Goal: Task Accomplishment & Management: Manage account settings

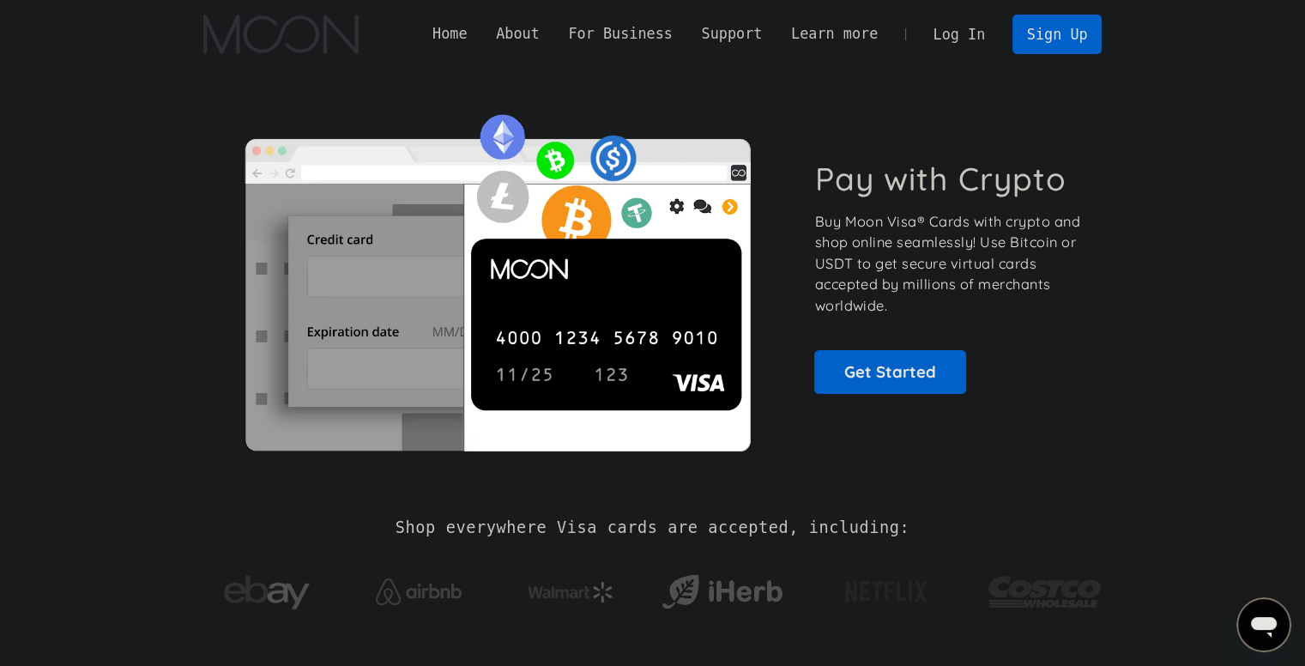
click at [1136, 165] on section "Pay with Crypto Buy Moon Visa® Cards with crypto and shop online seamlessly! Us…" at bounding box center [652, 277] width 1305 height 416
click at [964, 36] on link "Log In" at bounding box center [959, 34] width 81 height 38
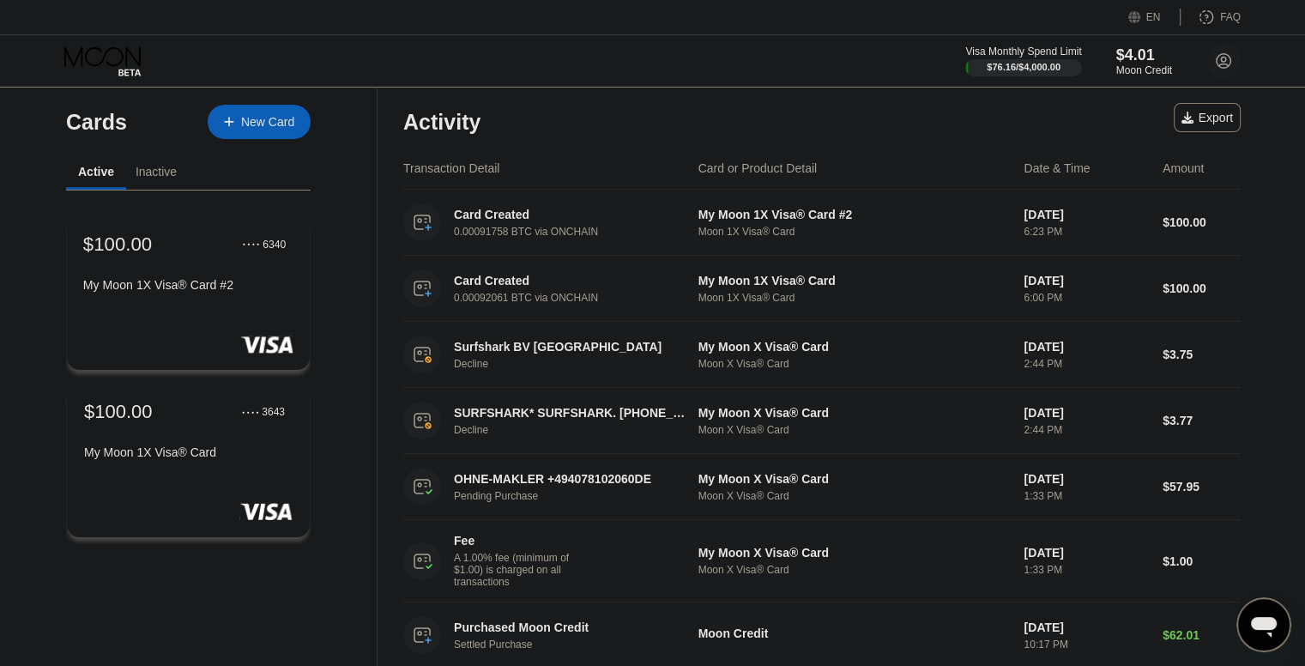
click at [206, 347] on div at bounding box center [188, 343] width 210 height 17
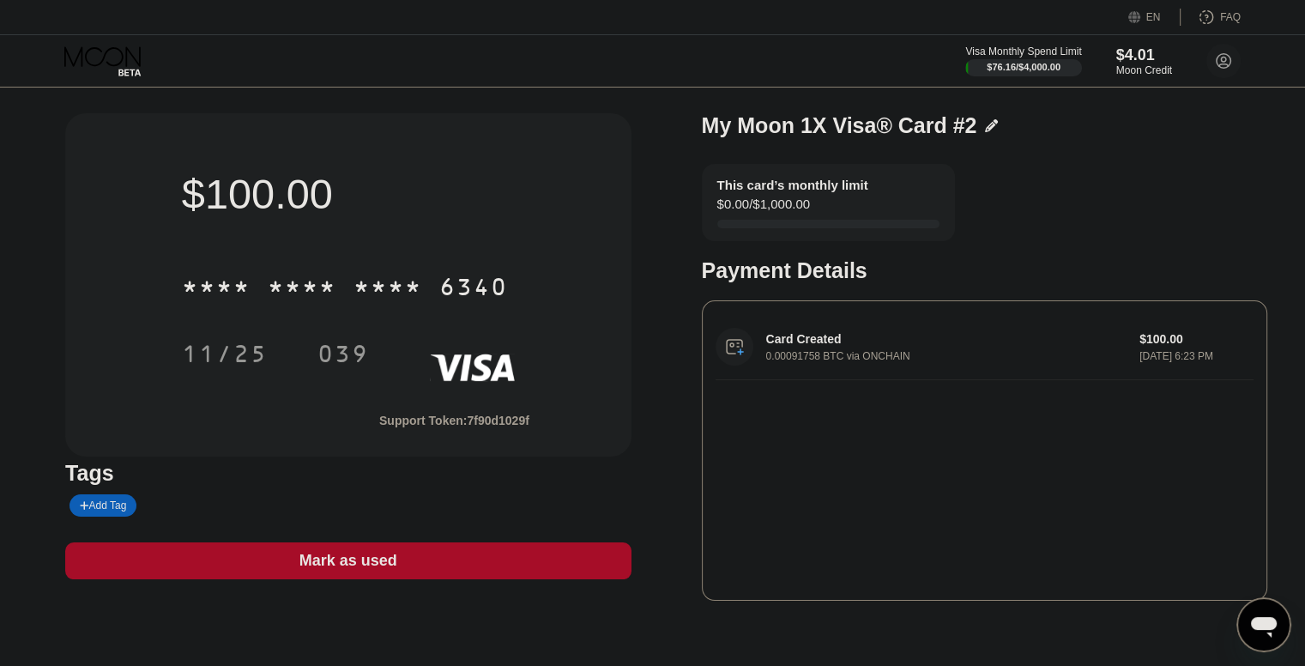
click at [985, 126] on icon at bounding box center [991, 125] width 13 height 13
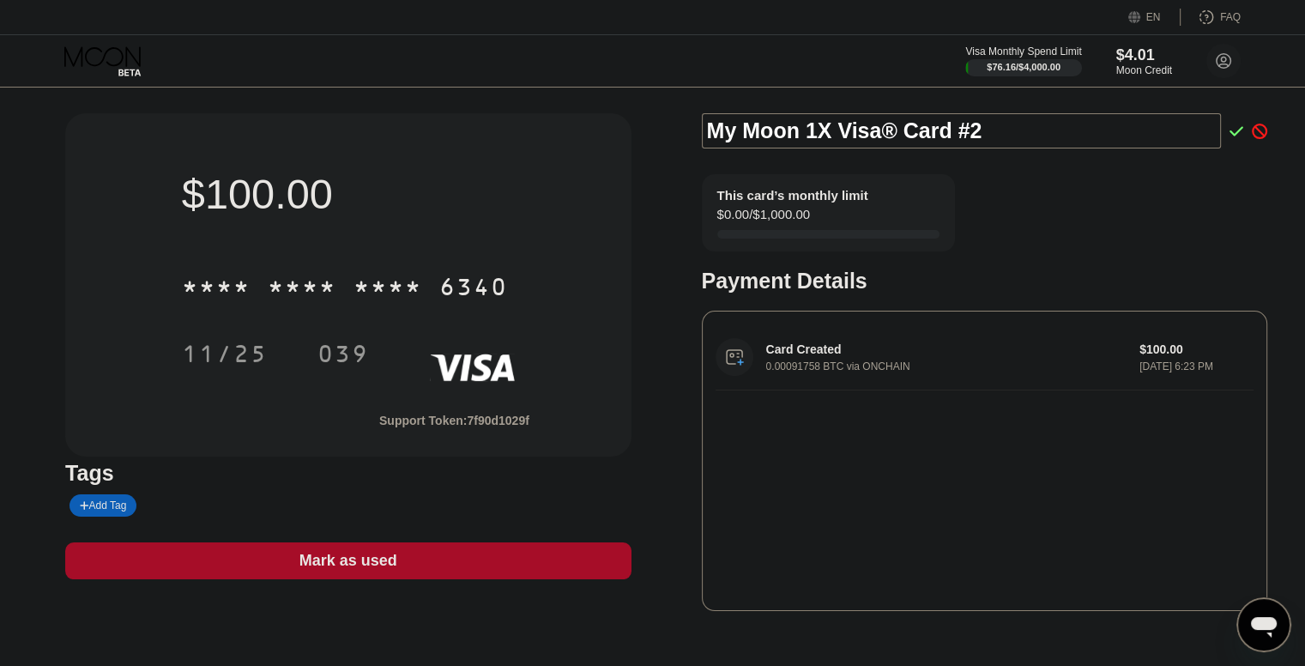
click at [1182, 214] on div "This card’s monthly limit $0.00 / $1,000.00 Payment Details" at bounding box center [984, 233] width 565 height 119
click at [1229, 137] on icon at bounding box center [1236, 131] width 14 height 15
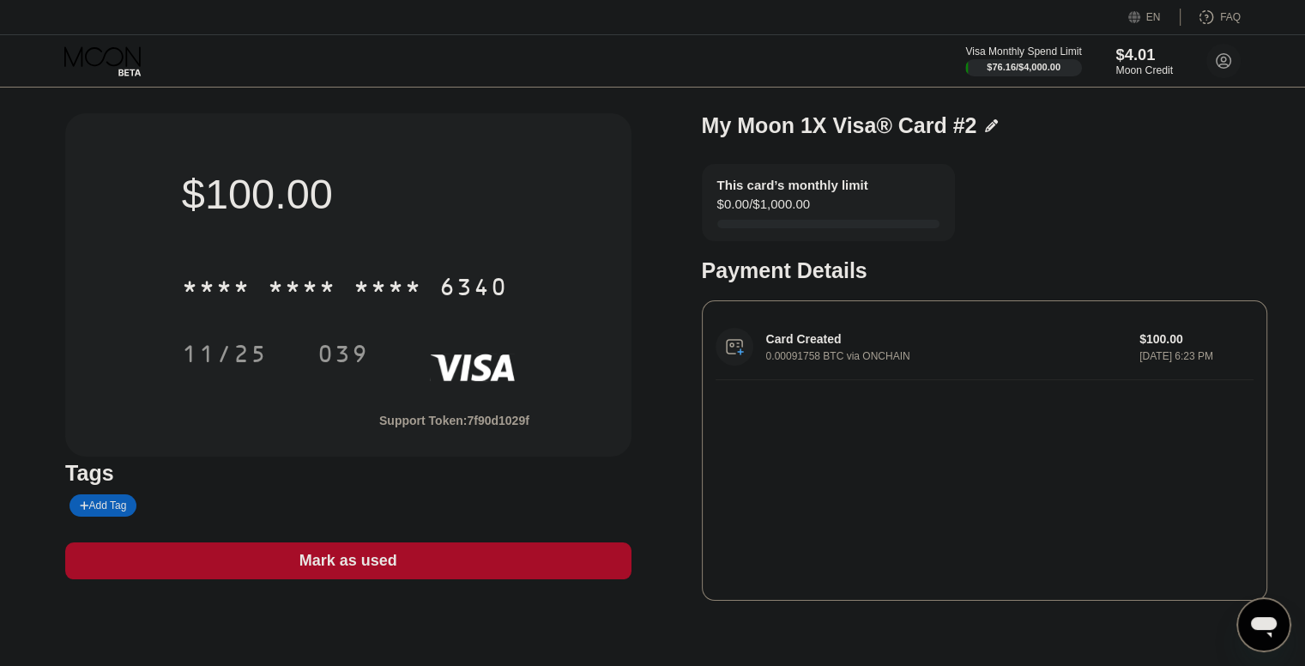
click at [1125, 69] on div "Moon Credit" at bounding box center [1143, 70] width 57 height 12
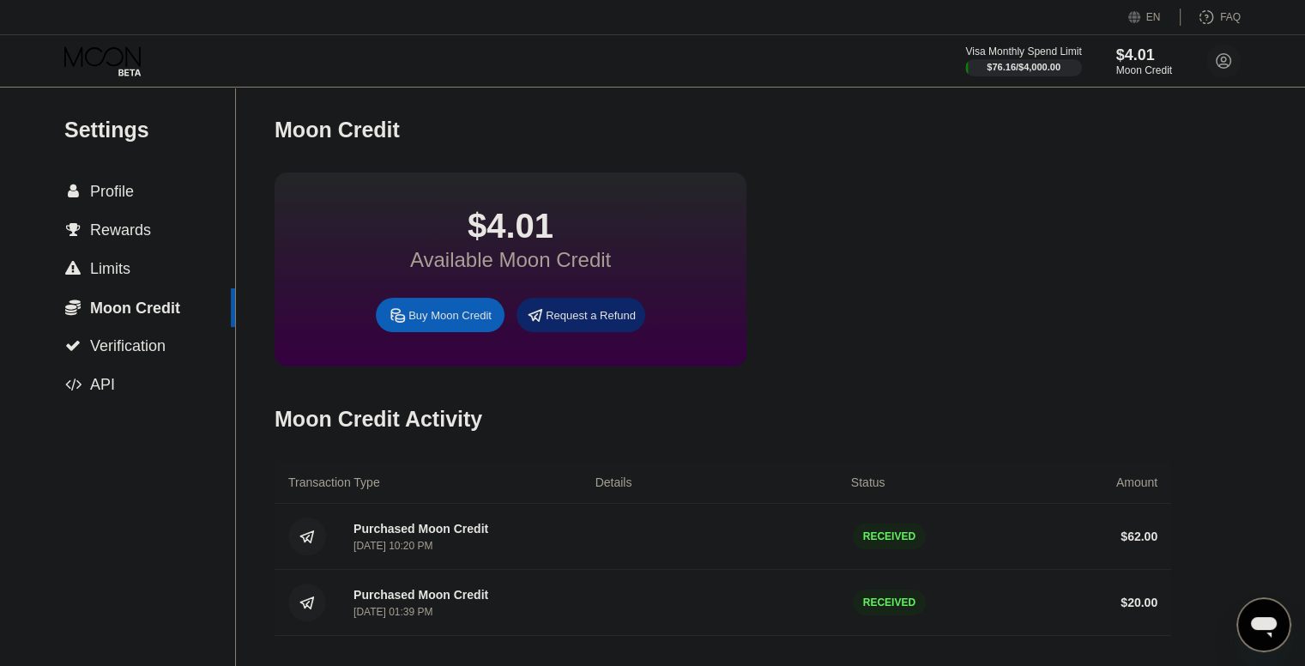
click at [580, 323] on div "Request a Refund" at bounding box center [591, 315] width 90 height 15
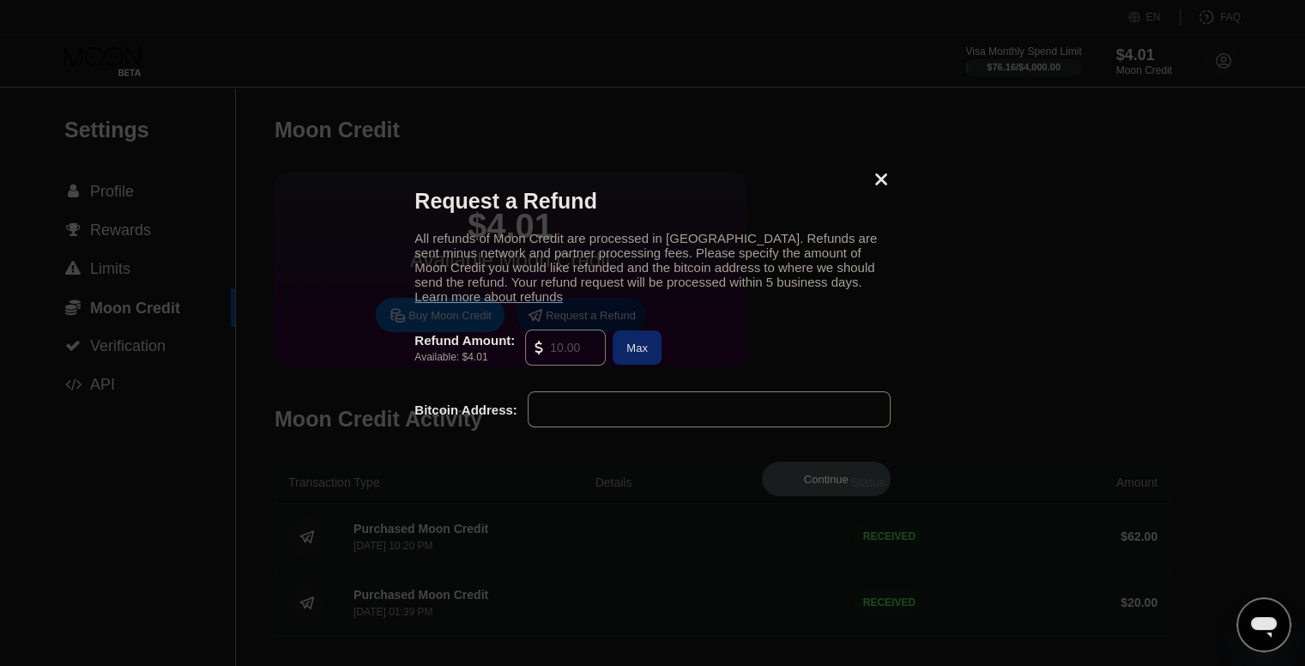
click at [873, 172] on icon at bounding box center [880, 179] width 19 height 19
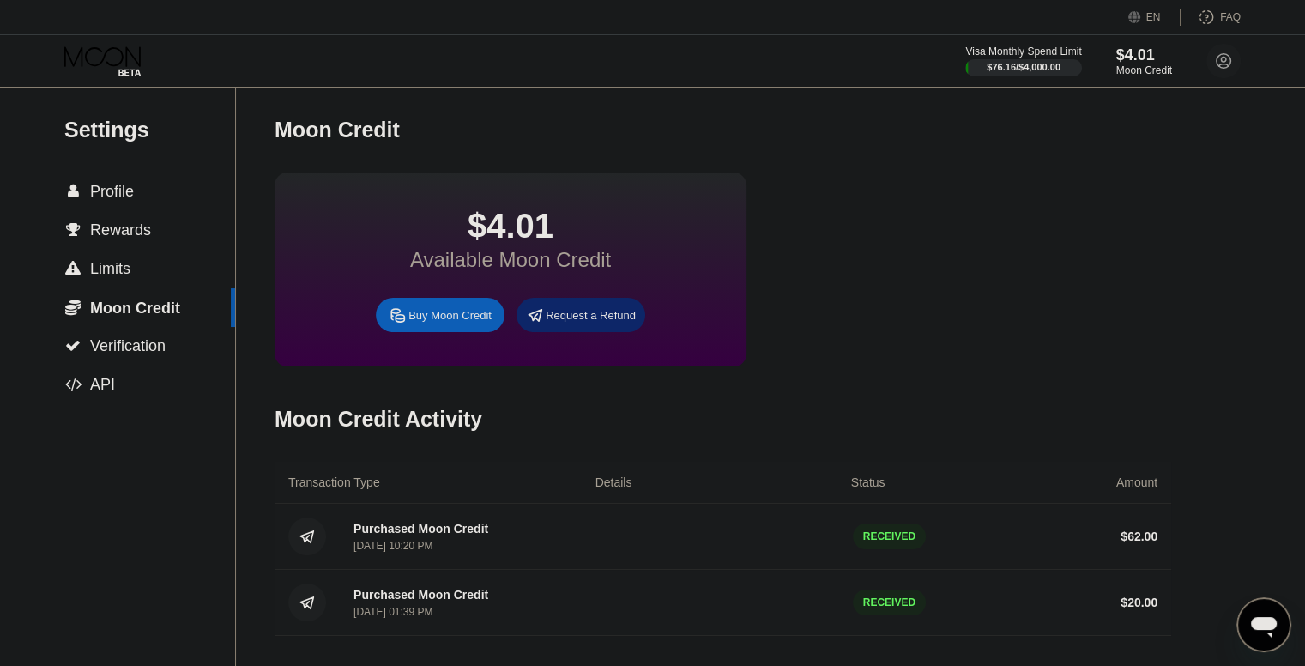
click at [130, 52] on icon at bounding box center [104, 61] width 80 height 30
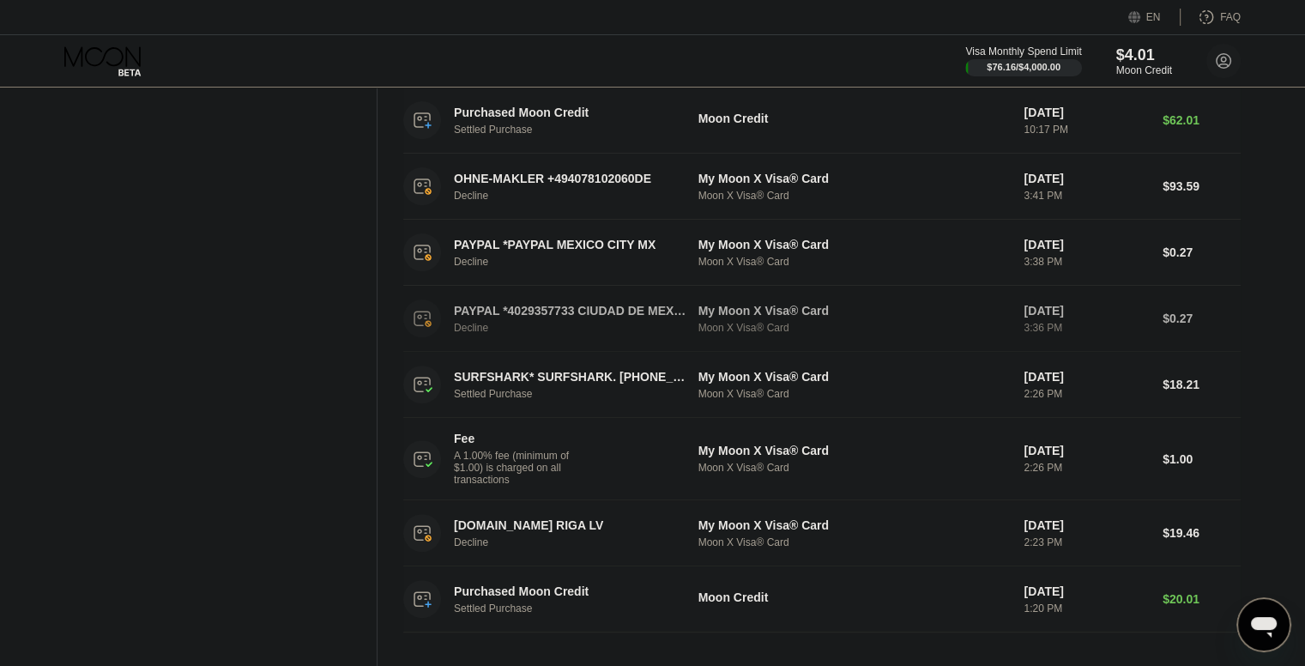
scroll to position [859, 0]
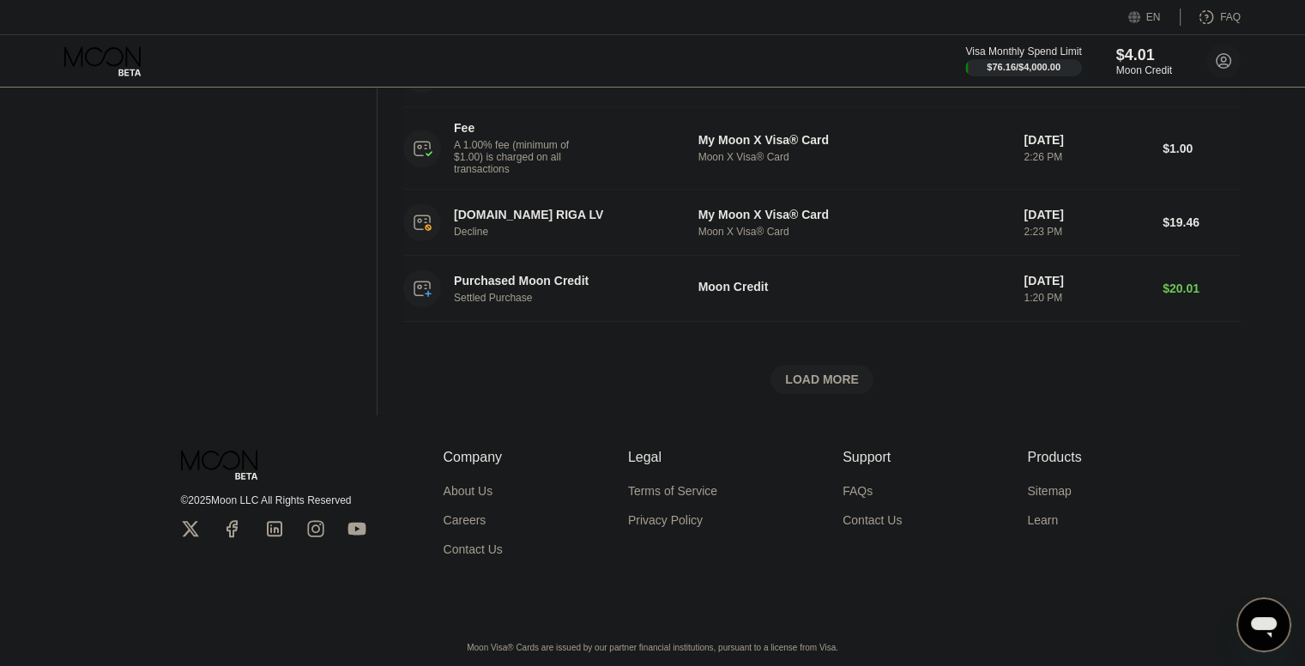
click at [789, 371] on div "LOAD MORE" at bounding box center [822, 378] width 74 height 15
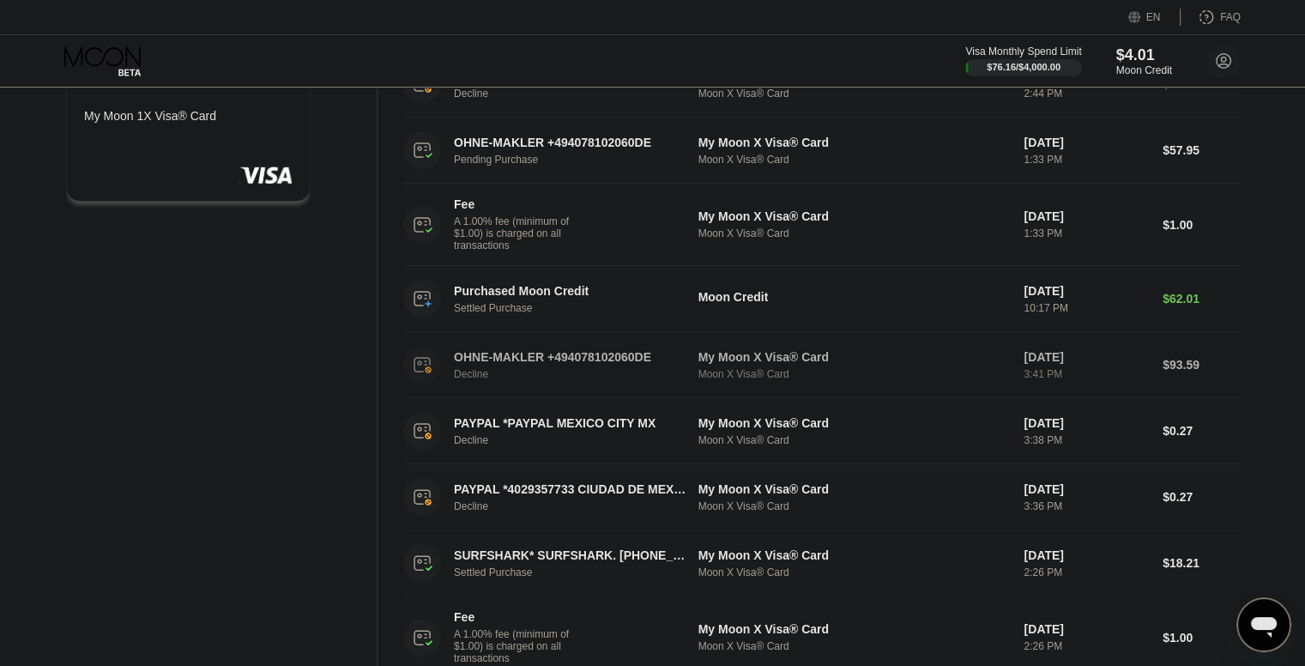
scroll to position [0, 0]
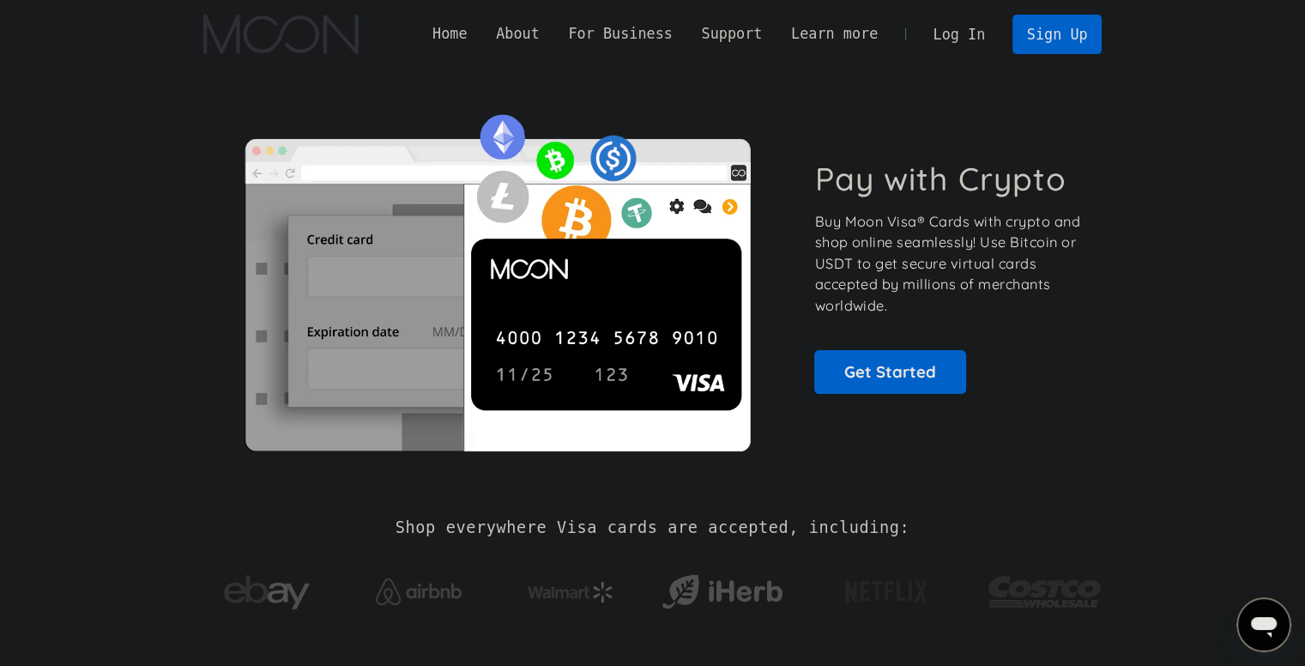
drag, startPoint x: 1134, startPoint y: 143, endPoint x: 1163, endPoint y: 106, distance: 47.0
click at [1134, 143] on section "Pay with Crypto Buy Moon Visa® Cards with crypto and shop online seamlessly! Us…" at bounding box center [652, 277] width 1305 height 416
click at [958, 42] on link "Log In" at bounding box center [959, 34] width 81 height 38
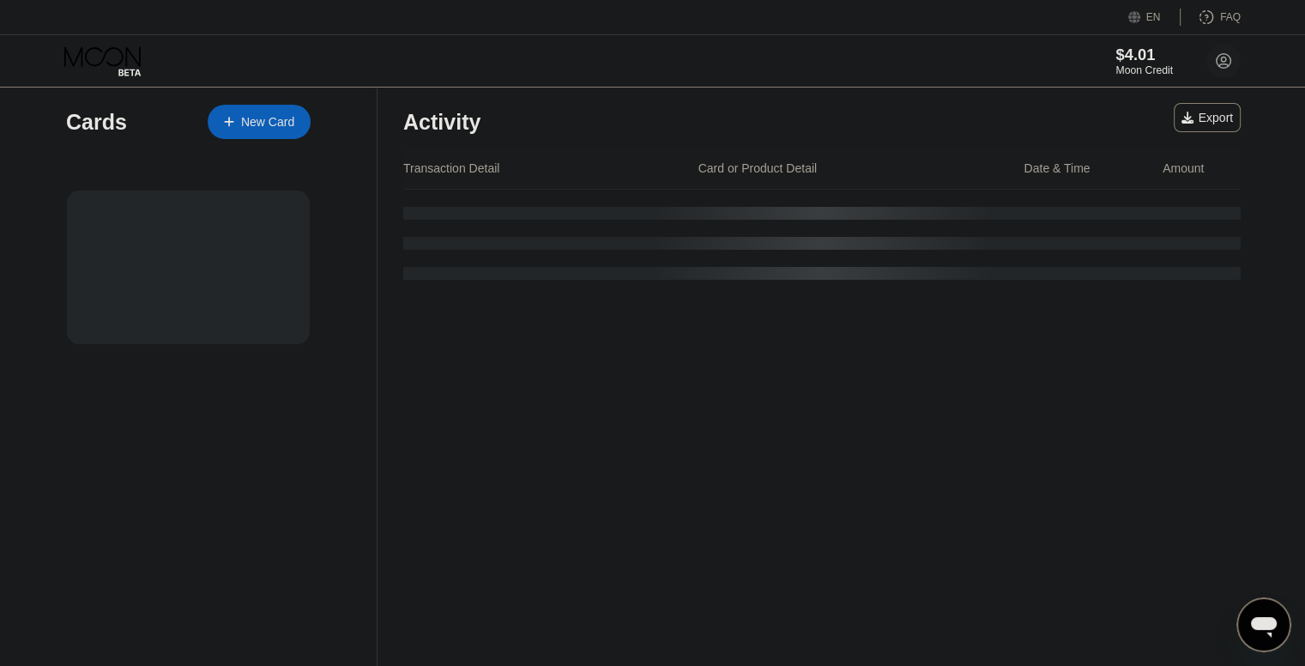
click at [1148, 68] on div "Moon Credit" at bounding box center [1143, 70] width 57 height 12
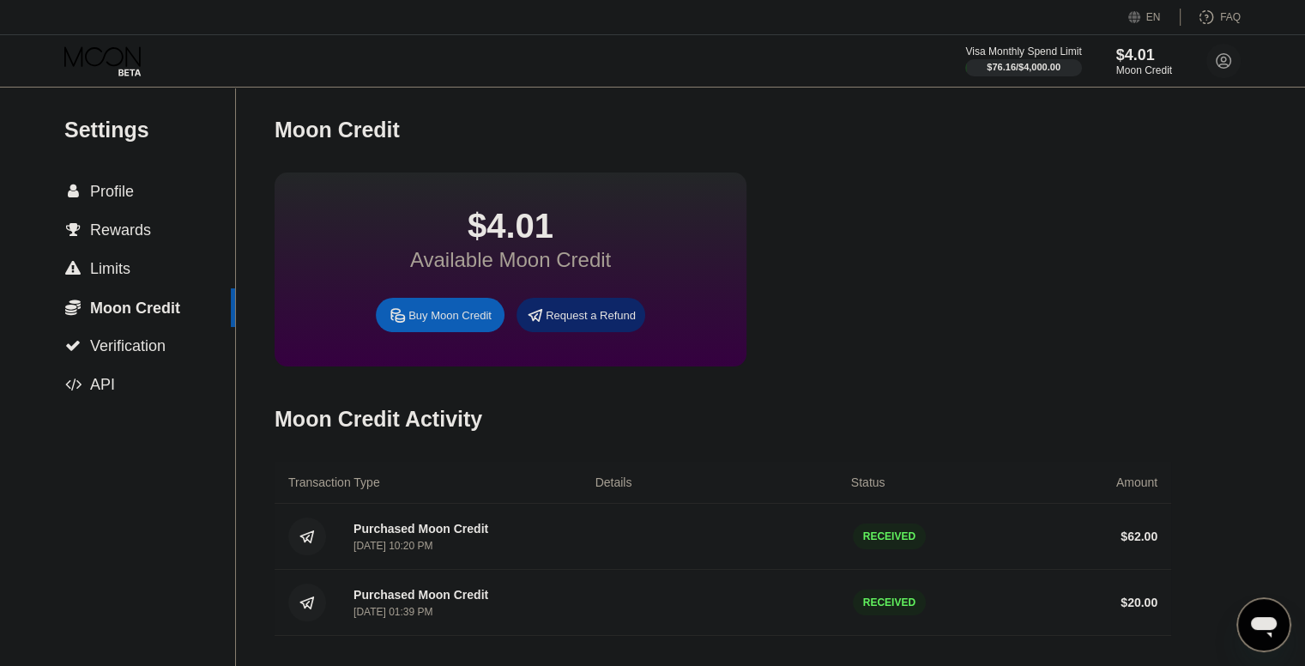
click at [432, 323] on div "Buy Moon Credit" at bounding box center [449, 315] width 83 height 15
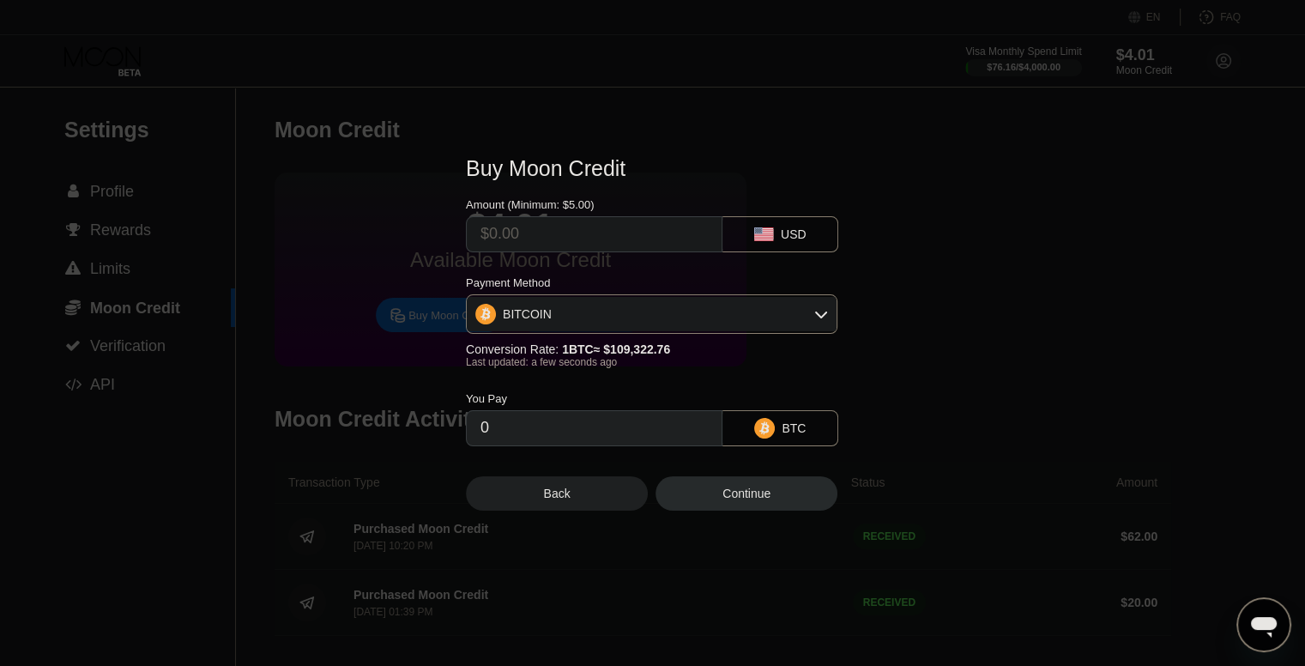
click at [951, 406] on div "Buy Moon Credit Amount (Minimum: $5.00) USD Payment Method BITCOIN Conversion R…" at bounding box center [652, 333] width 1305 height 406
click at [570, 495] on div "Back" at bounding box center [557, 493] width 182 height 34
